Goal: Entertainment & Leisure: Consume media (video, audio)

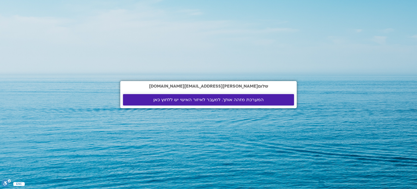
click at [245, 100] on span "המערכת מזהה אותך. למעבר לאיזור האישי יש ללחוץ כאן" at bounding box center [208, 99] width 110 height 5
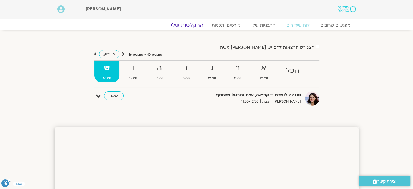
click at [196, 24] on link "ההקלטות שלי" at bounding box center [187, 25] width 46 height 7
click at [186, 24] on link "ההקלטות שלי" at bounding box center [187, 25] width 46 height 7
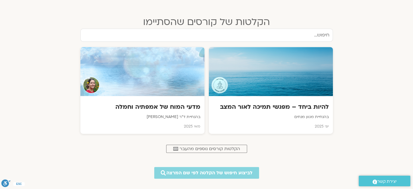
scroll to position [308, 0]
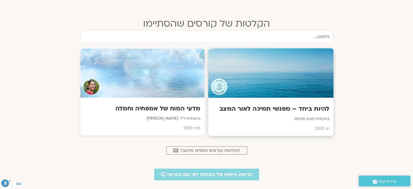
click at [305, 113] on div "להיות ביחד – מפגשי תמיכה לאור המצב בהנחיית מגוון מנחים יוני 2025" at bounding box center [270, 116] width 125 height 38
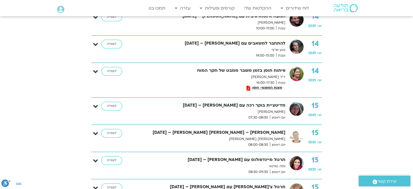
scroll to position [182, 0]
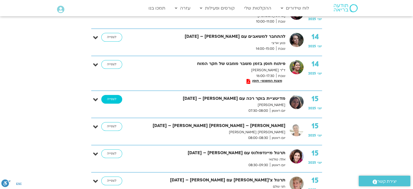
click at [117, 98] on link "לצפייה" at bounding box center [111, 99] width 21 height 9
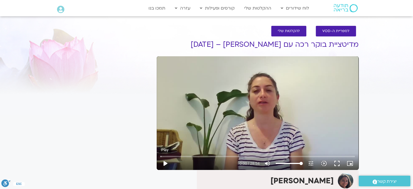
click at [166, 163] on button "play_arrow" at bounding box center [164, 163] width 13 height 13
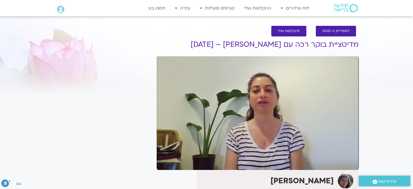
click at [139, 123] on div "It seems we can't find what you're looking for. It seems we can't find what you…" at bounding box center [103, 135] width 102 height 208
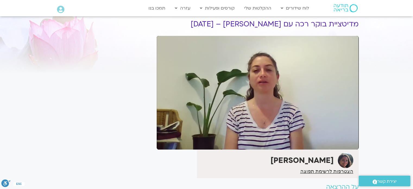
scroll to position [19, 0]
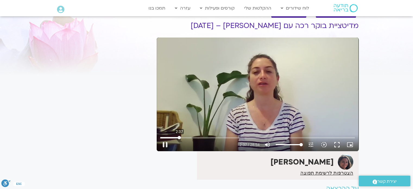
click at [179, 136] on input "Seek" at bounding box center [257, 137] width 194 height 3
click at [174, 138] on input "Seek" at bounding box center [257, 137] width 194 height 3
click at [232, 136] on input "Seek" at bounding box center [257, 137] width 194 height 3
click at [277, 137] on input "Seek" at bounding box center [257, 137] width 194 height 3
click at [167, 142] on button "pause" at bounding box center [164, 144] width 13 height 13
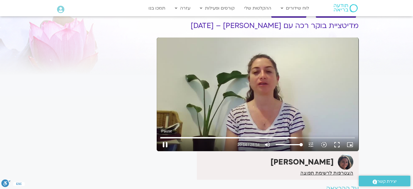
type input "1214.82737"
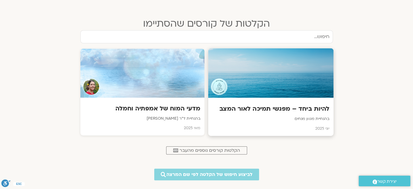
click at [284, 91] on div at bounding box center [270, 72] width 125 height 49
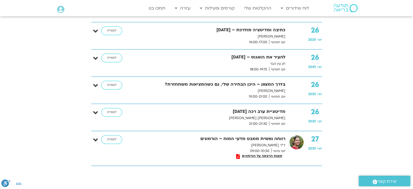
scroll to position [2443, 0]
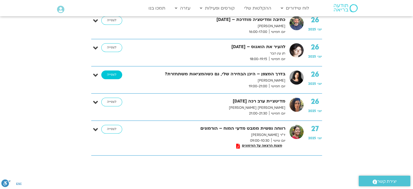
click at [111, 70] on link "לצפייה" at bounding box center [111, 74] width 21 height 9
